Goal: Task Accomplishment & Management: Manage account settings

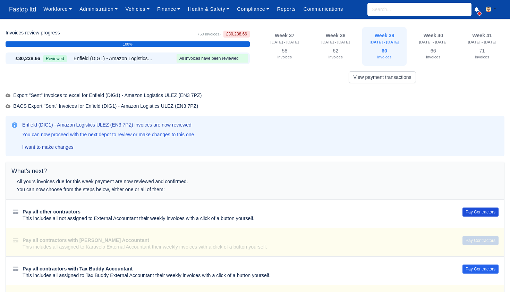
click at [474, 208] on button "Pay Contractors" at bounding box center [481, 211] width 36 height 9
click at [472, 208] on button "Pay Contractors" at bounding box center [481, 211] width 36 height 9
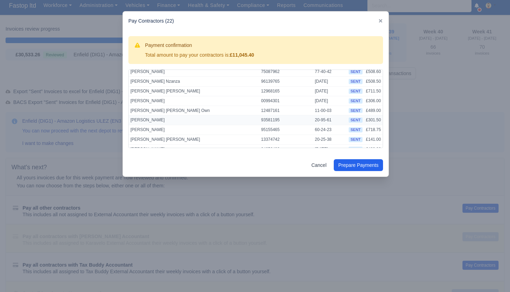
scroll to position [8, 0]
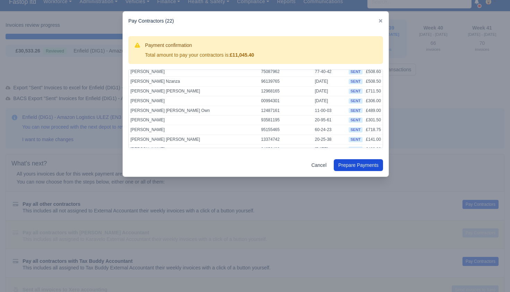
click at [353, 168] on button "Prepare Payments" at bounding box center [358, 165] width 49 height 12
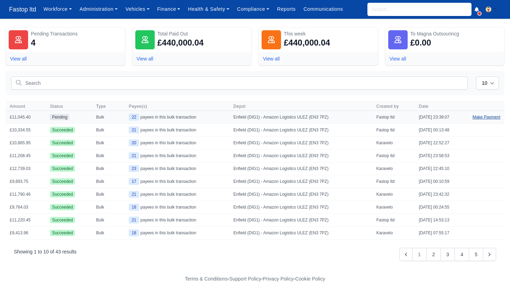
click at [483, 119] on link "Make Payment" at bounding box center [487, 117] width 36 height 12
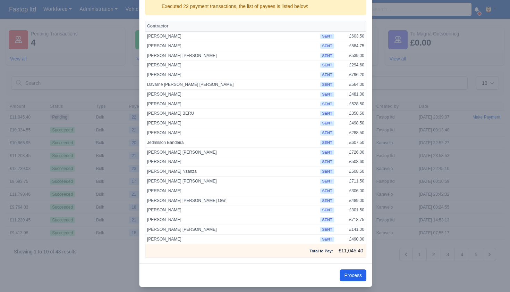
scroll to position [49, 0]
click at [352, 269] on button "Process" at bounding box center [353, 275] width 27 height 12
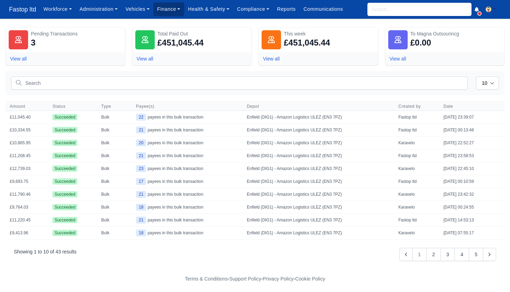
click at [176, 8] on link "Finance" at bounding box center [168, 9] width 31 height 14
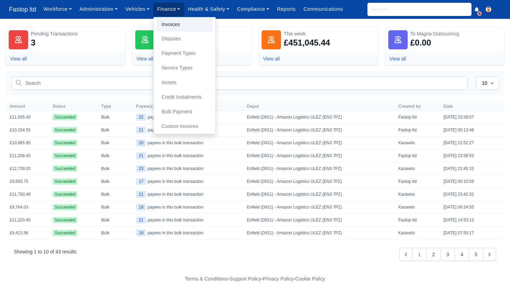
click at [175, 25] on link "Invoices" at bounding box center [185, 24] width 56 height 15
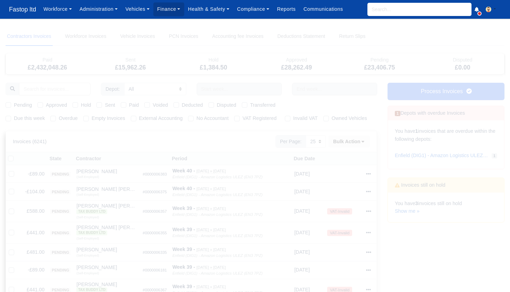
select select "25"
click at [14, 117] on label "Due this week" at bounding box center [29, 118] width 31 height 8
click at [7, 117] on input "Due this week" at bounding box center [9, 117] width 6 height 6
checkbox input "true"
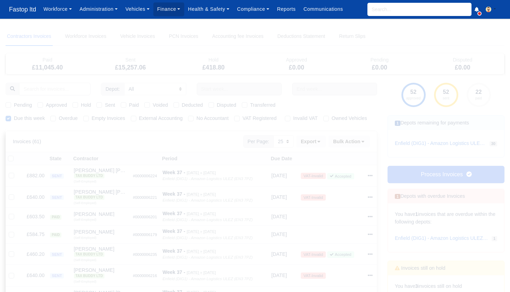
click at [129, 105] on label "Paid" at bounding box center [134, 105] width 10 height 8
click at [125, 105] on input "Paid" at bounding box center [124, 104] width 6 height 6
checkbox input "true"
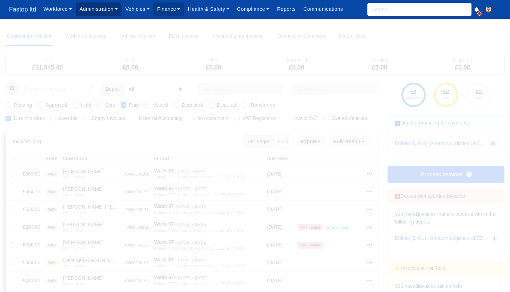
click at [103, 12] on link "Administration" at bounding box center [99, 9] width 46 height 14
click at [106, 51] on link "Management" at bounding box center [107, 53] width 56 height 15
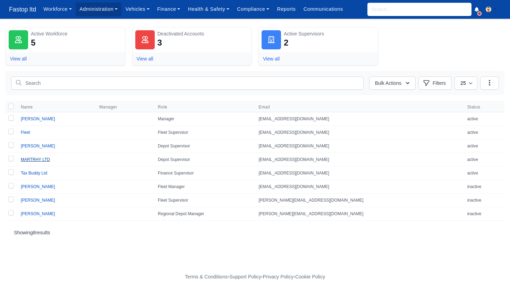
click at [41, 159] on link "MARTRHY LTD" at bounding box center [35, 159] width 29 height 5
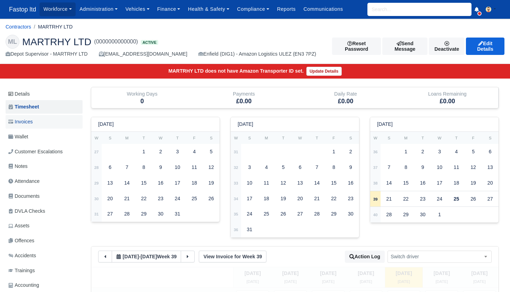
click at [27, 121] on span "Invoices" at bounding box center [20, 122] width 24 height 8
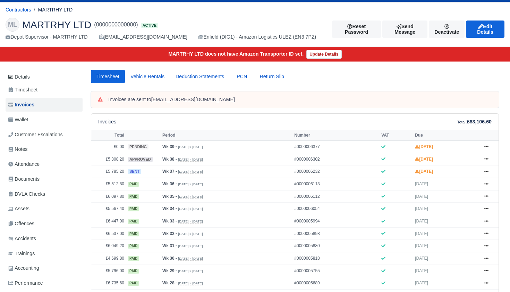
scroll to position [70, 0]
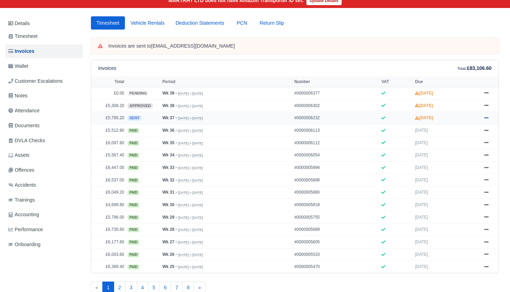
click at [489, 122] on link at bounding box center [487, 118] width 10 height 9
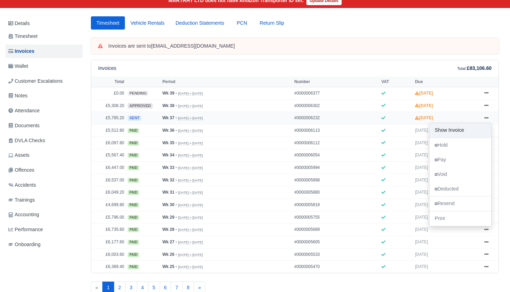
click at [466, 137] on link "Show Invoice" at bounding box center [461, 130] width 62 height 15
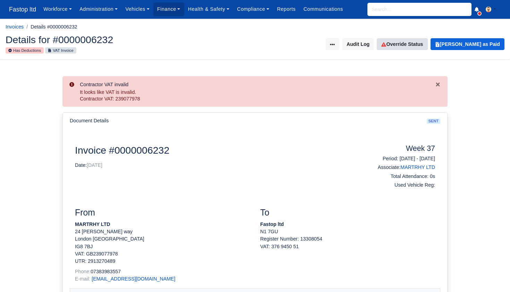
click at [412, 45] on link "Override Status" at bounding box center [402, 44] width 51 height 12
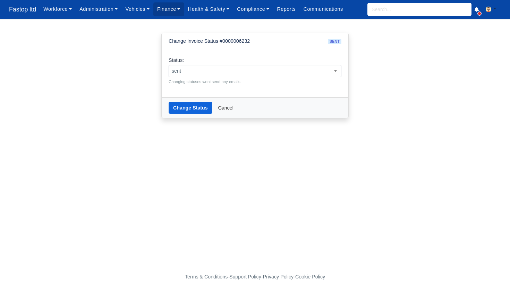
click at [262, 71] on span "sent" at bounding box center [255, 71] width 172 height 9
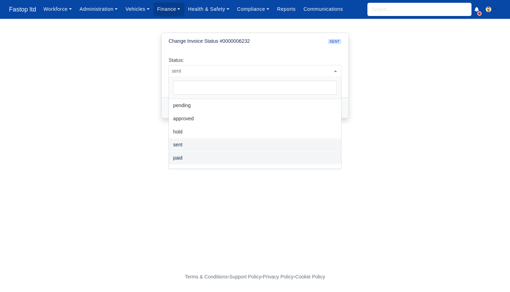
select select "paid"
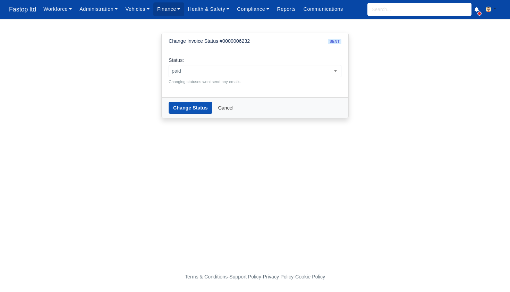
click at [188, 105] on button "Change Status" at bounding box center [191, 108] width 44 height 12
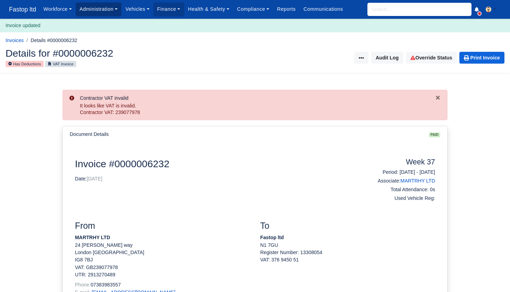
click at [102, 11] on link "Administration" at bounding box center [99, 9] width 46 height 14
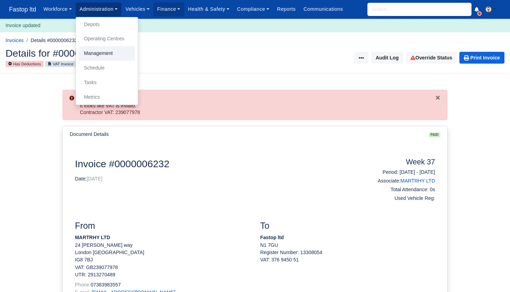
click at [103, 53] on link "Management" at bounding box center [107, 53] width 56 height 15
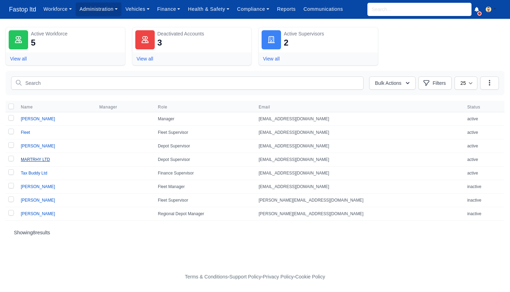
click at [37, 160] on link "MARTRHY LTD" at bounding box center [35, 159] width 29 height 5
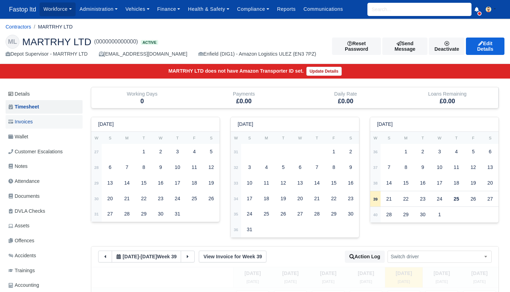
click at [25, 120] on span "Invoices" at bounding box center [20, 122] width 24 height 8
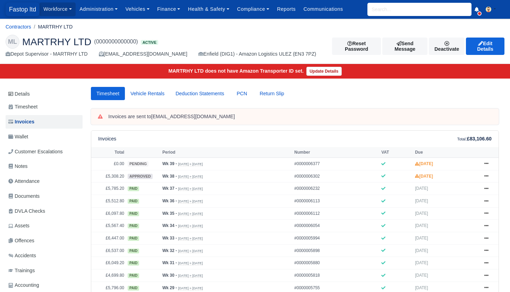
click at [15, 6] on span "Fastop ltd" at bounding box center [23, 9] width 34 height 14
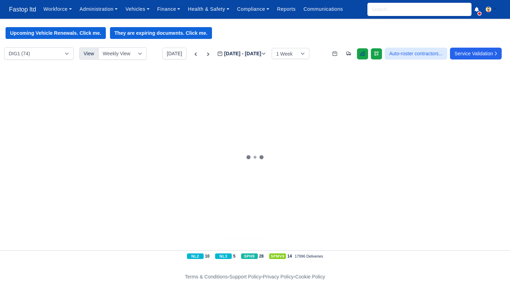
click at [360, 56] on icon at bounding box center [363, 54] width 6 height 6
click at [62, 55] on select "DIG1 (74) DRM2 (0)" at bounding box center [38, 53] width 69 height 12
